Goal: Task Accomplishment & Management: Manage account settings

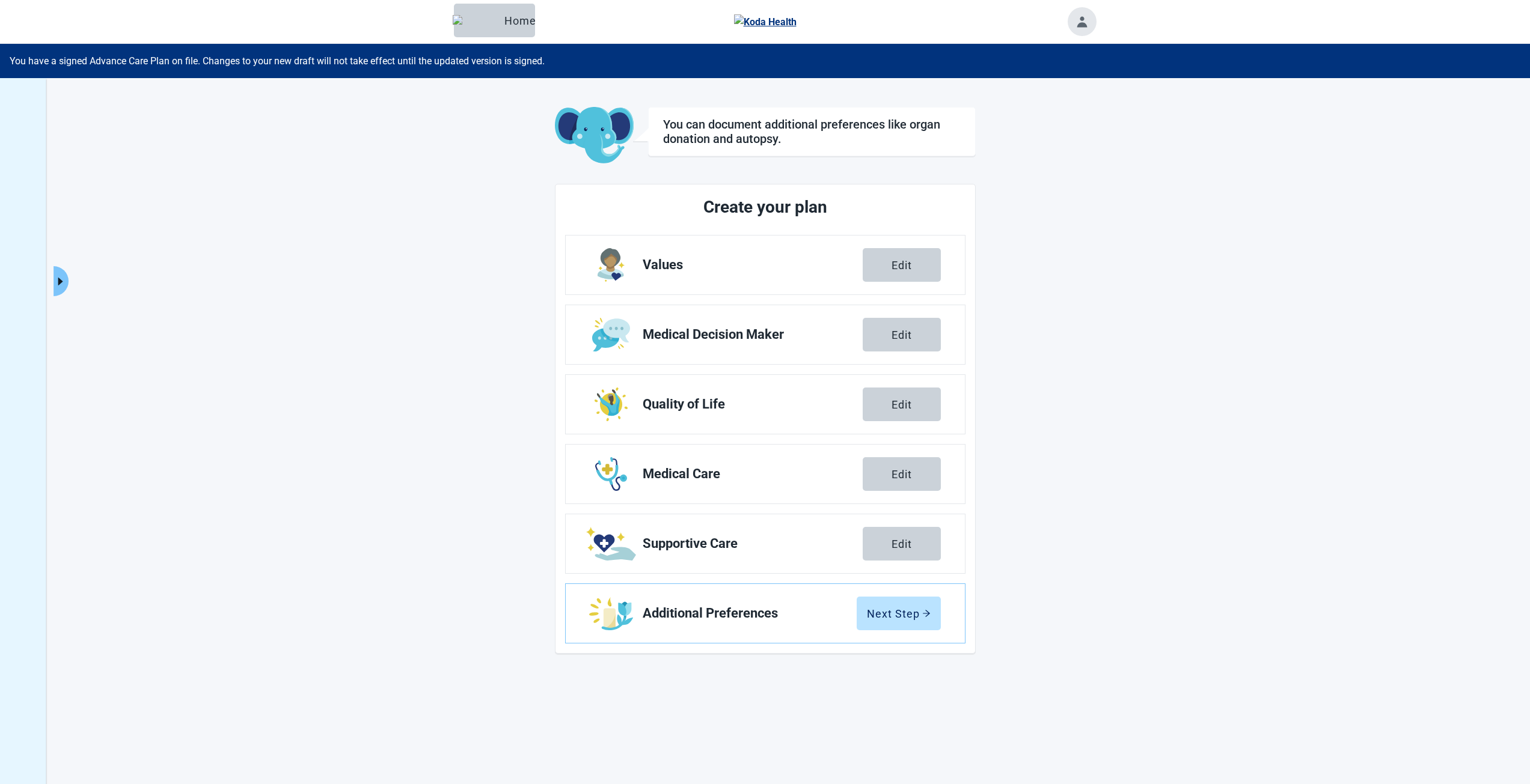
drag, startPoint x: 895, startPoint y: 409, endPoint x: 383, endPoint y: 350, distance: 515.4
click at [895, 409] on div "Edit" at bounding box center [902, 404] width 21 height 12
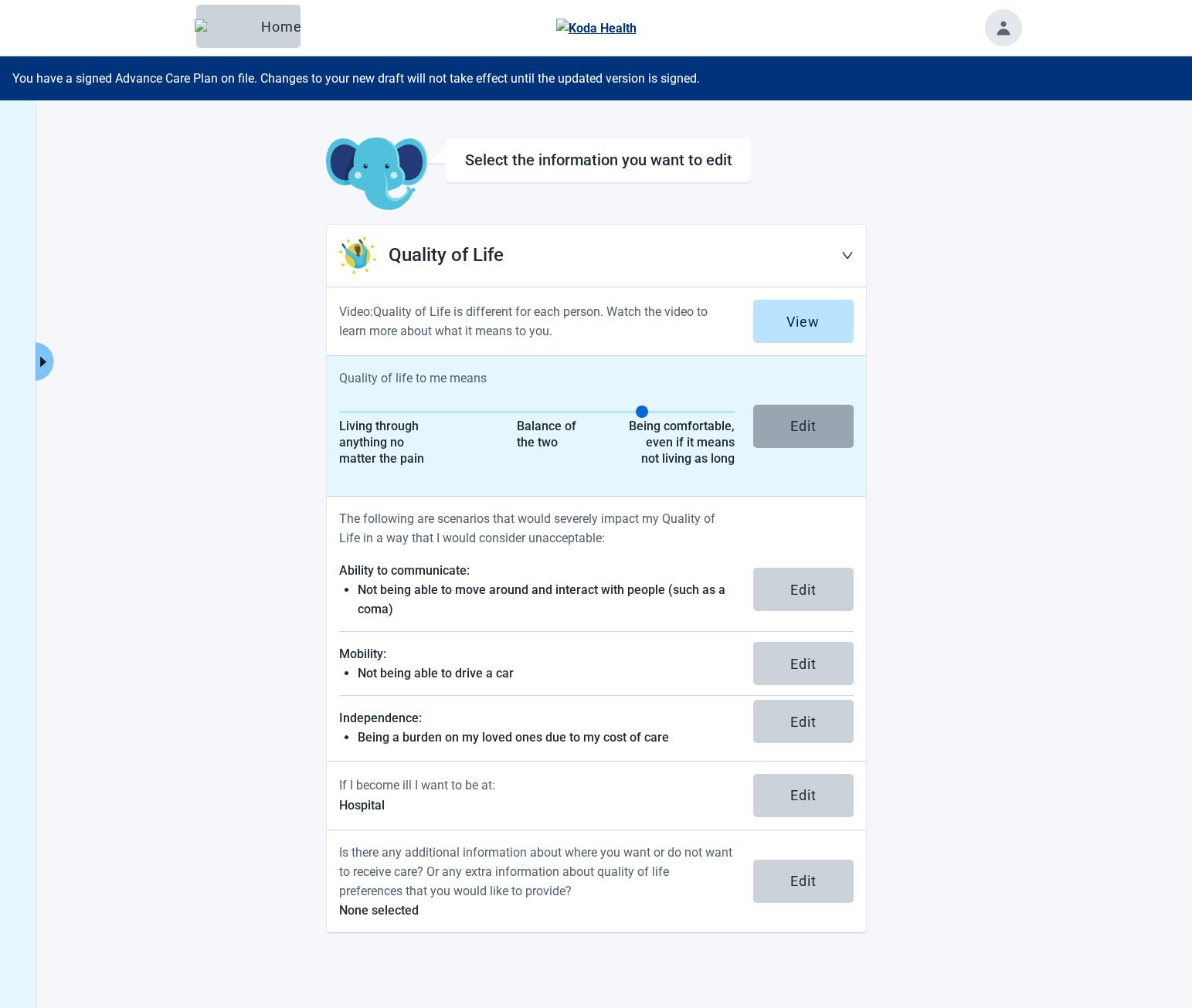
click at [794, 430] on div "Edit" at bounding box center [804, 426] width 27 height 16
